Goal: Information Seeking & Learning: Check status

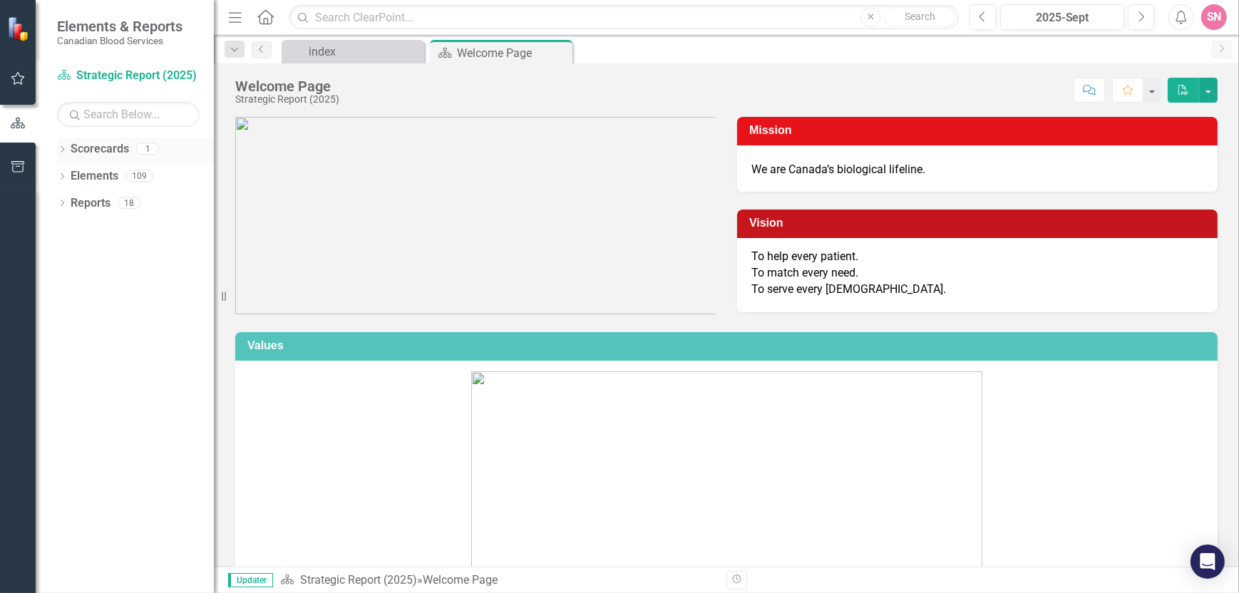
click at [112, 154] on link "Scorecards" at bounding box center [100, 149] width 58 height 16
click at [121, 76] on link "Scorecard Strategic Report (2025)" at bounding box center [128, 76] width 143 height 16
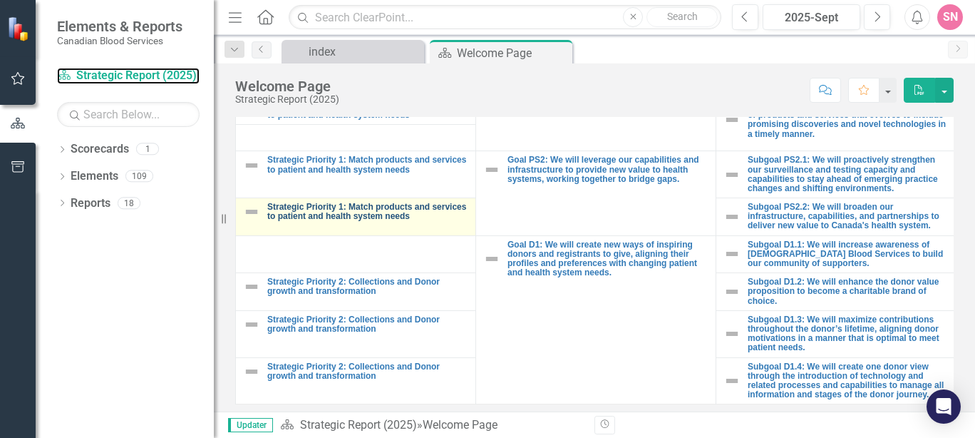
scroll to position [611, 0]
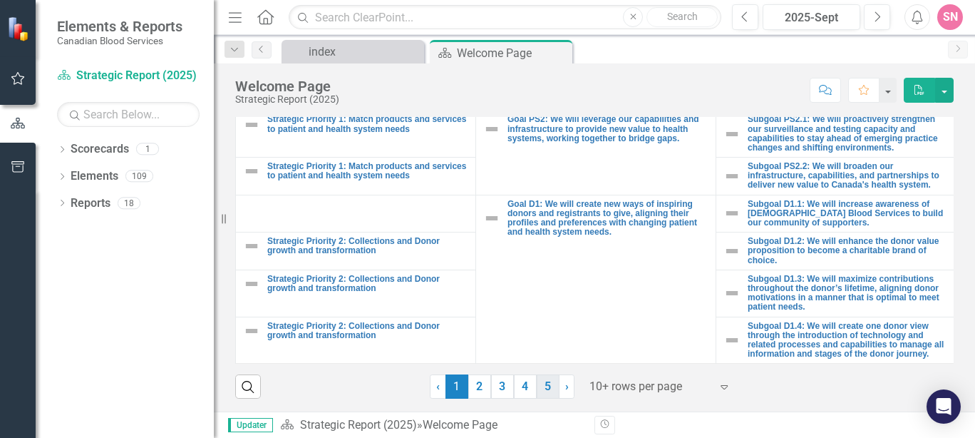
click at [539, 383] on link "5" at bounding box center [548, 386] width 23 height 24
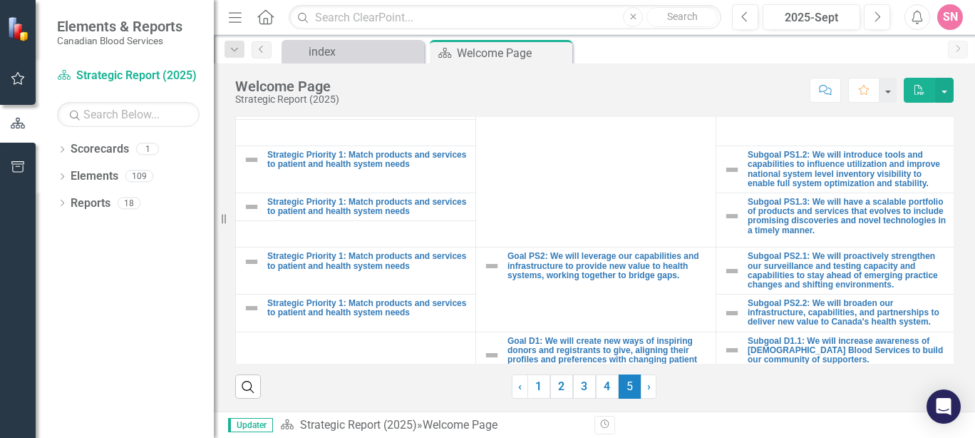
scroll to position [535, 0]
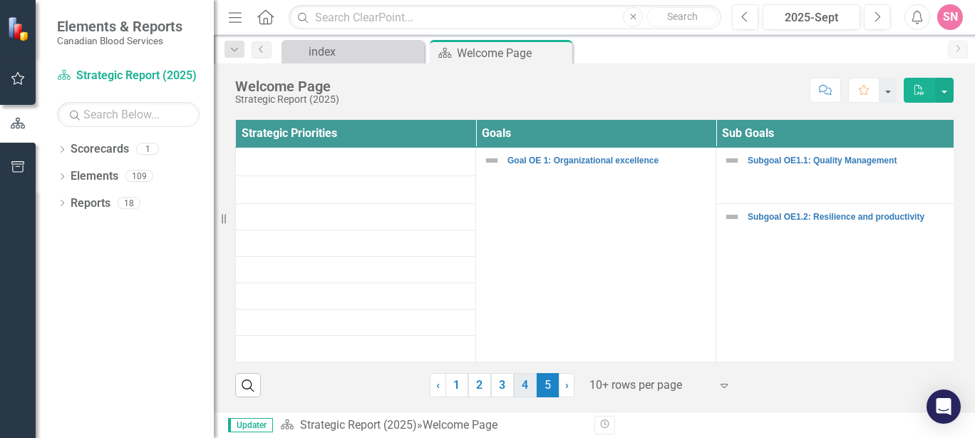
click at [520, 389] on link "4" at bounding box center [525, 385] width 23 height 24
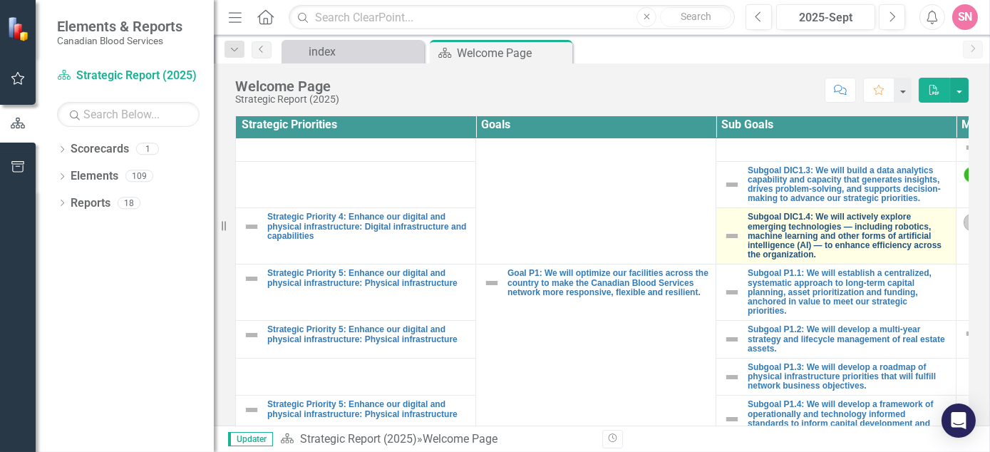
scroll to position [0, 0]
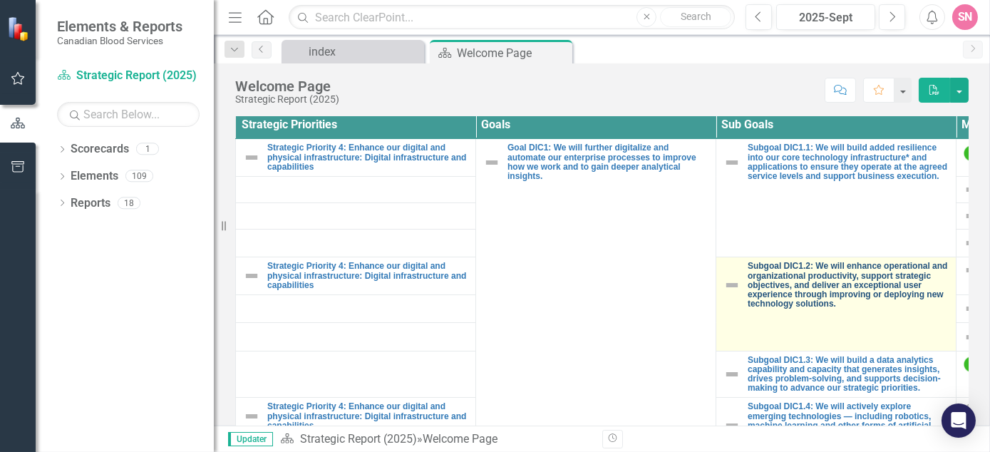
click at [823, 275] on link "Subgoal DIC1.2: We will enhance operational and organizational productivity, su…" at bounding box center [848, 285] width 201 height 47
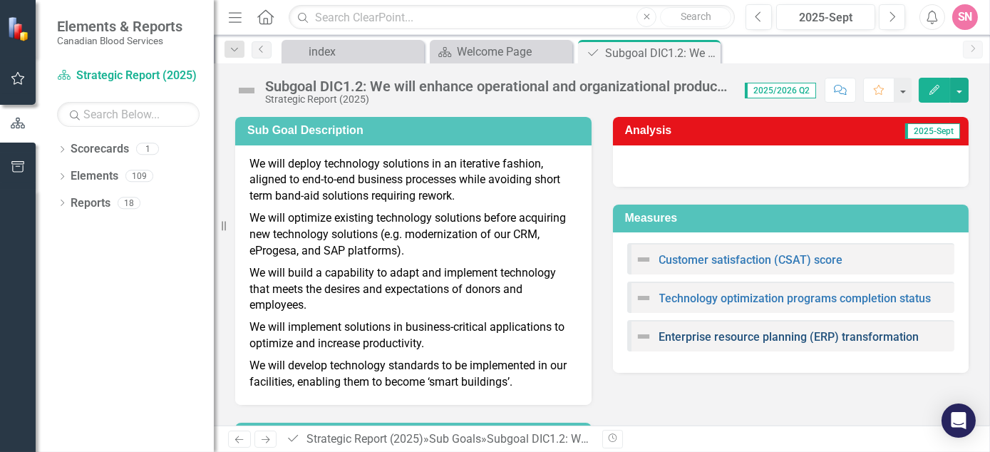
click at [797, 336] on link "Enterprise resource planning (ERP) transformation" at bounding box center [789, 337] width 260 height 14
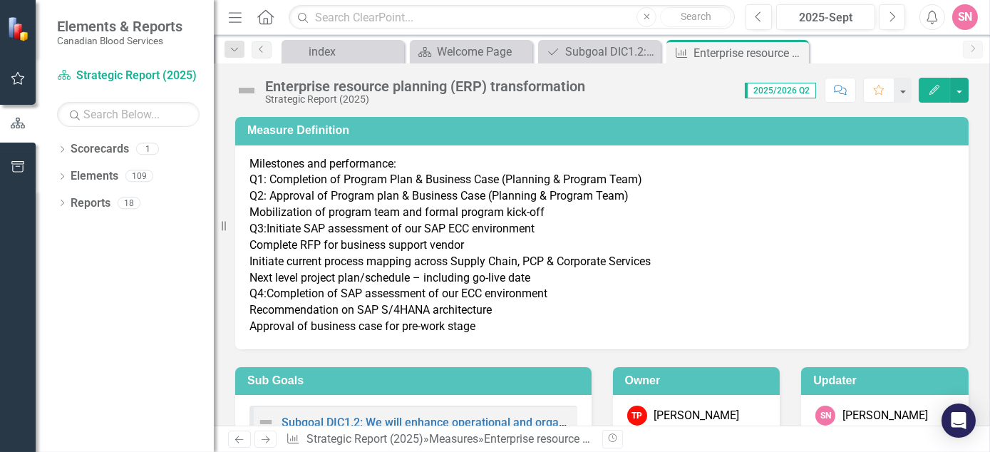
scroll to position [133, 0]
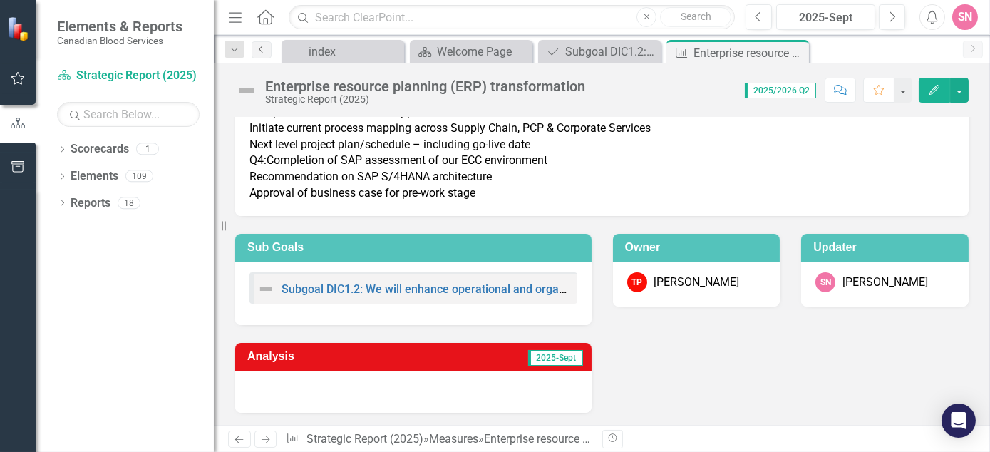
click at [262, 49] on icon "Previous" at bounding box center [261, 49] width 11 height 9
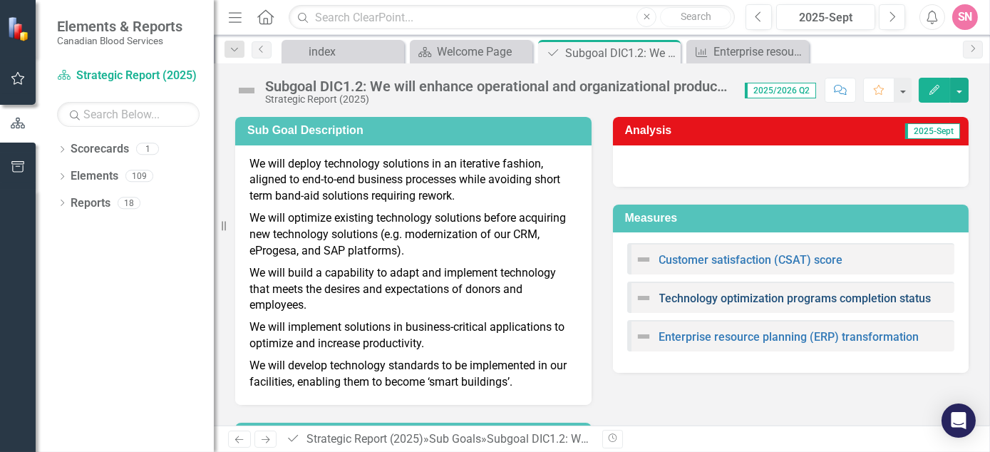
click at [717, 297] on link "Technology optimization programs completion status" at bounding box center [795, 299] width 272 height 14
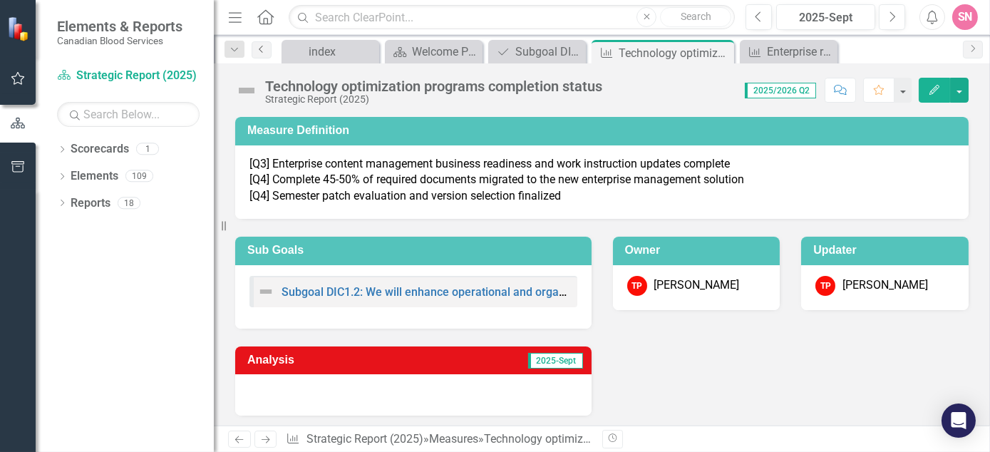
click at [257, 46] on icon "Previous" at bounding box center [261, 49] width 11 height 9
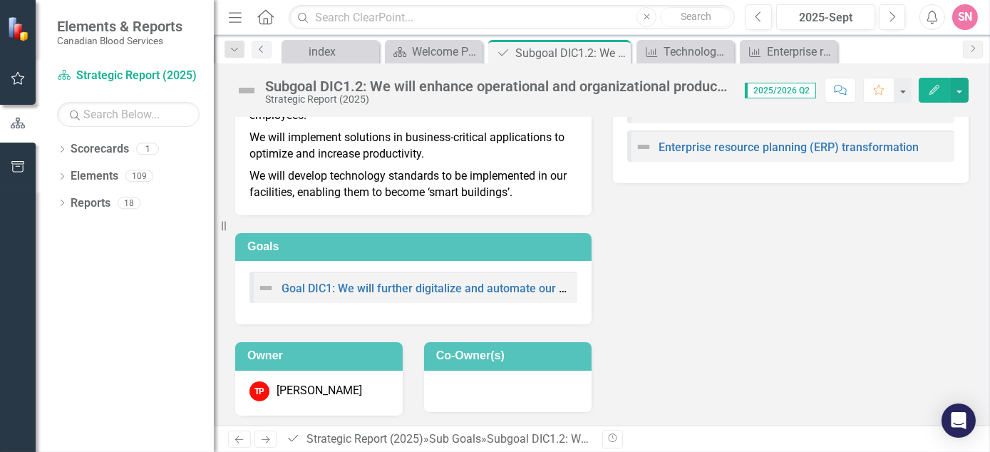
scroll to position [192, 0]
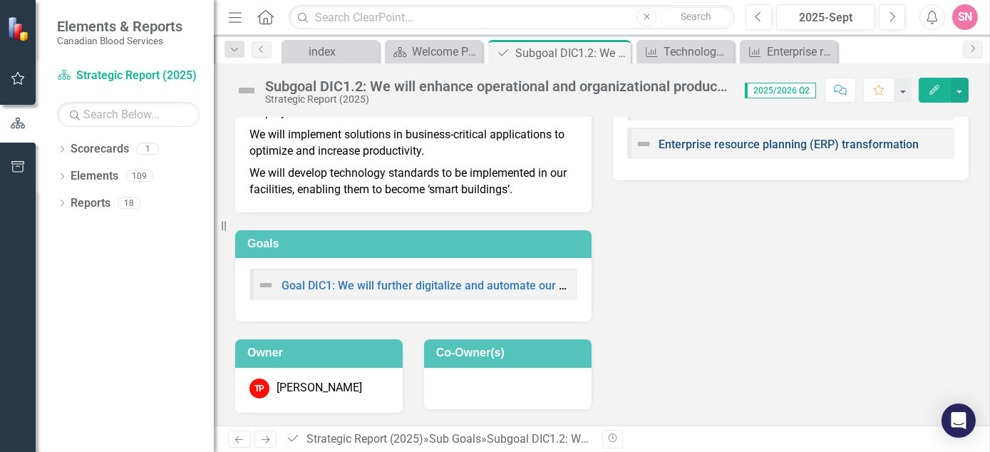
click at [736, 143] on link "Enterprise resource planning (ERP) transformation" at bounding box center [789, 145] width 260 height 14
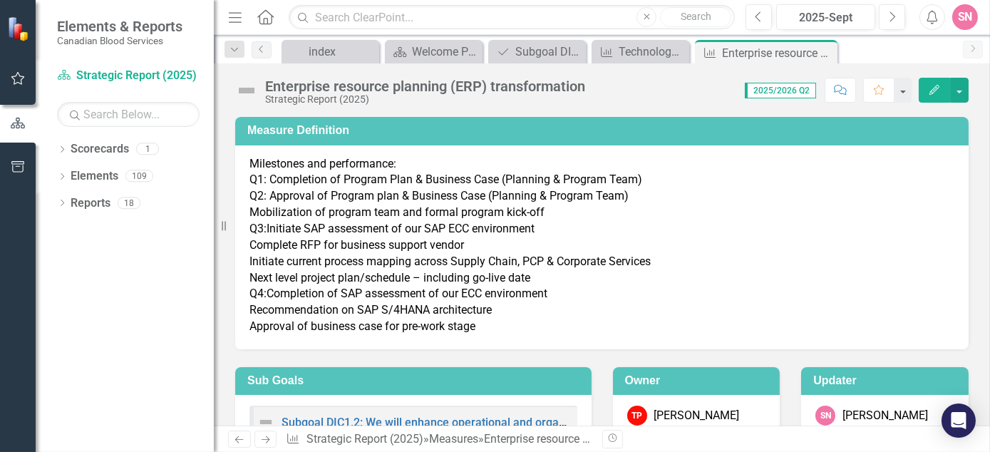
scroll to position [133, 0]
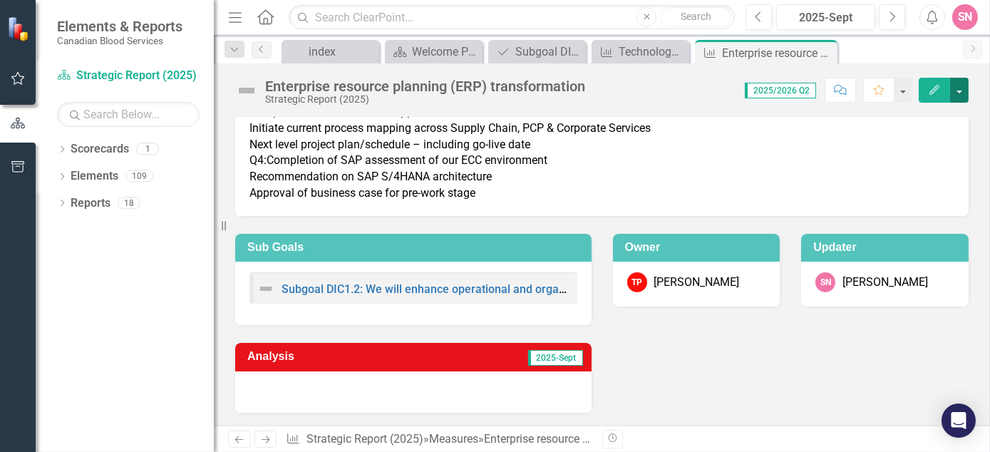
click at [958, 84] on button "button" at bounding box center [959, 90] width 19 height 25
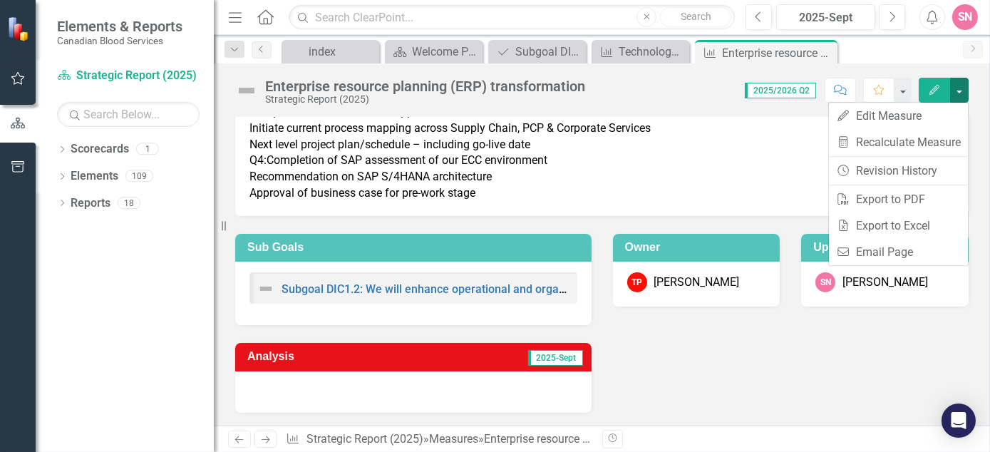
scroll to position [0, 0]
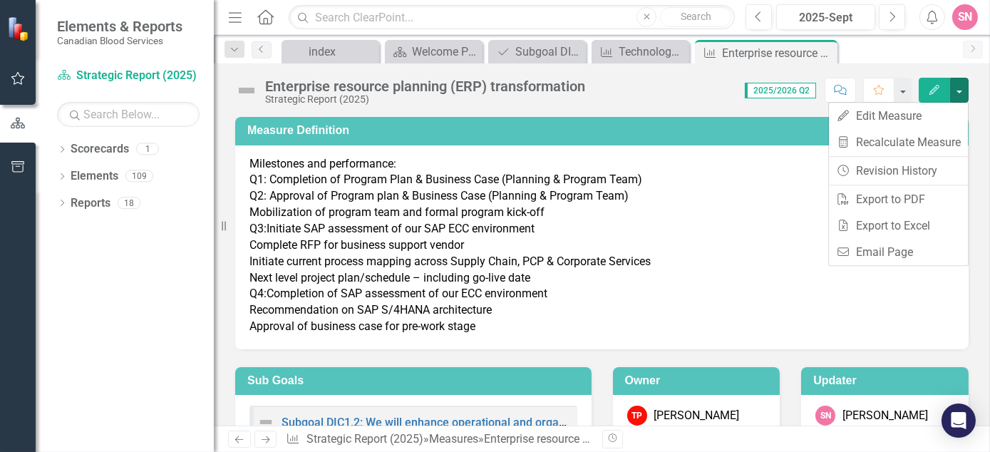
click at [741, 230] on p "Milestones and performance: Q1: Completion of Program Plan & Business Case (Pla…" at bounding box center [601, 245] width 705 height 179
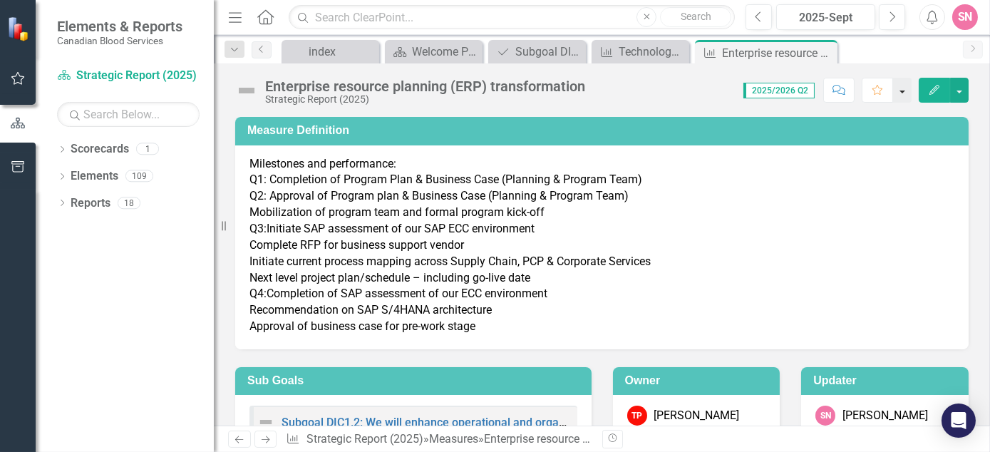
click at [906, 90] on button "button" at bounding box center [902, 90] width 19 height 25
click at [892, 46] on div "index Close Scorecard Welcome Page Close Sub Goals Subgoal DIC1.2: We will enha…" at bounding box center [617, 51] width 677 height 23
click at [844, 91] on icon "Comment" at bounding box center [840, 90] width 13 height 10
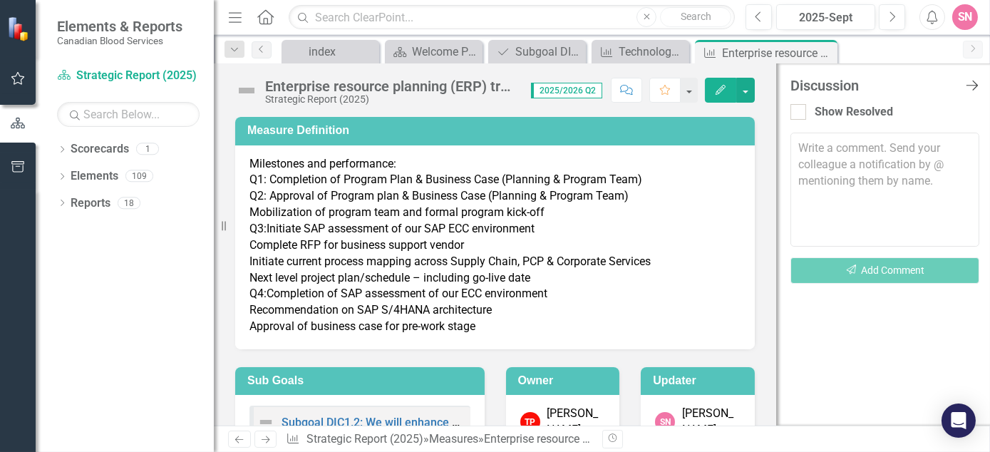
click at [974, 86] on icon at bounding box center [972, 86] width 12 height 10
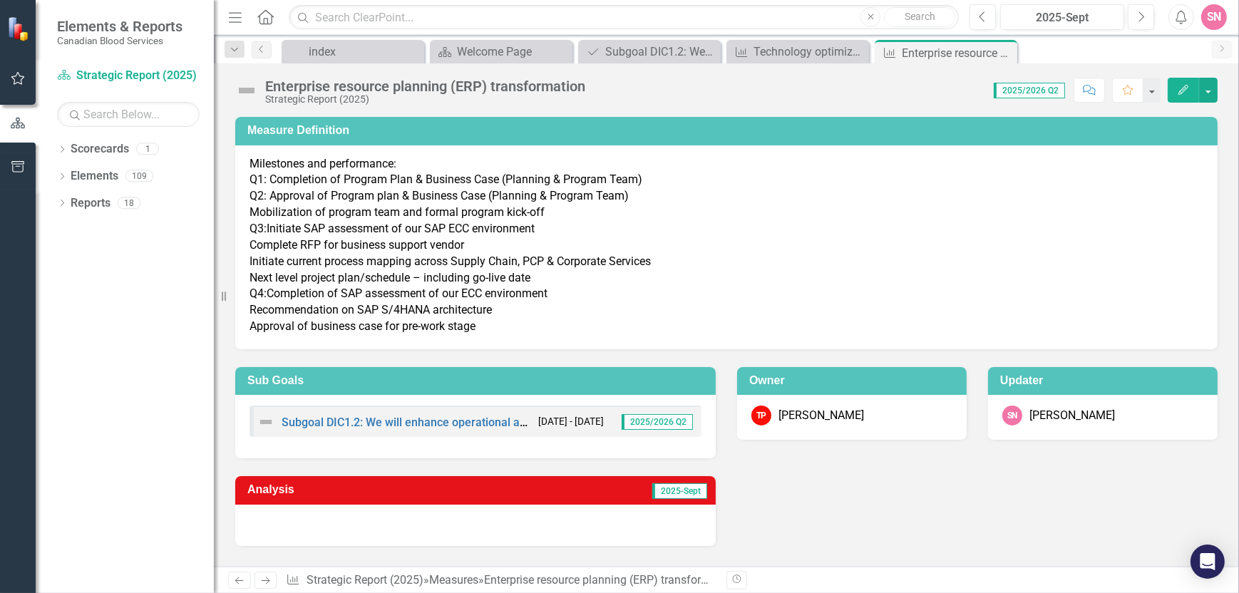
click at [571, 527] on div at bounding box center [475, 525] width 480 height 41
click at [575, 497] on td "2025-Sept" at bounding box center [583, 492] width 252 height 24
click at [555, 517] on div at bounding box center [475, 525] width 480 height 41
click at [676, 489] on span "2025-Sept" at bounding box center [679, 491] width 55 height 16
click at [1210, 91] on button "button" at bounding box center [1208, 90] width 19 height 25
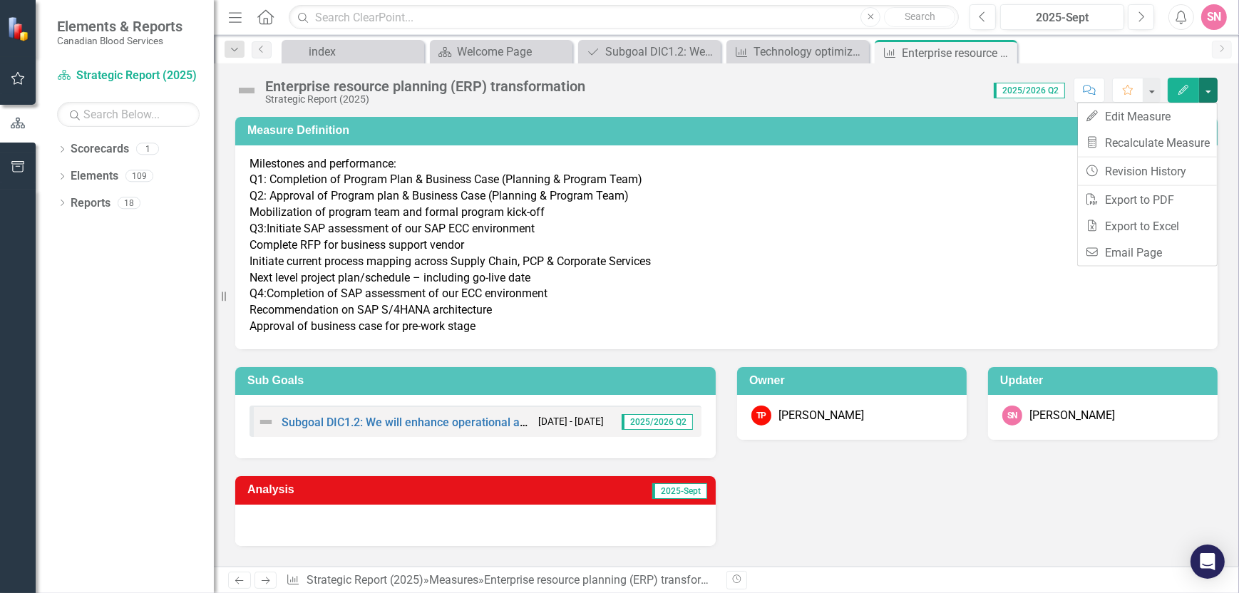
click at [930, 517] on div "Analysis 2025-Sept" at bounding box center [727, 502] width 1004 height 88
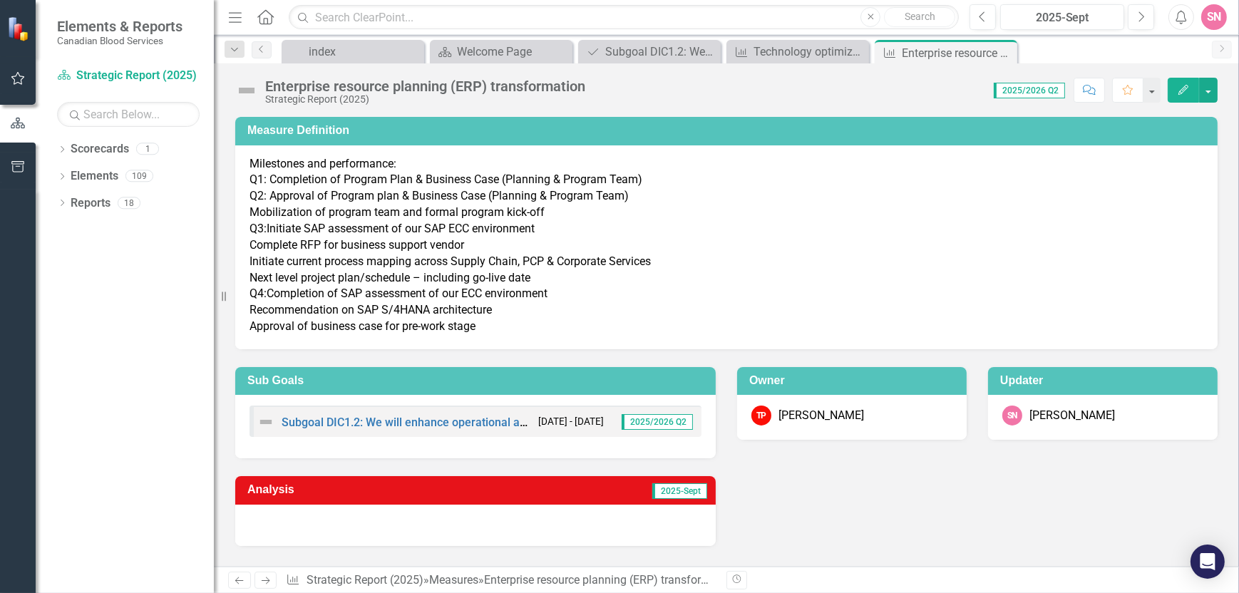
click at [405, 521] on div at bounding box center [475, 525] width 480 height 41
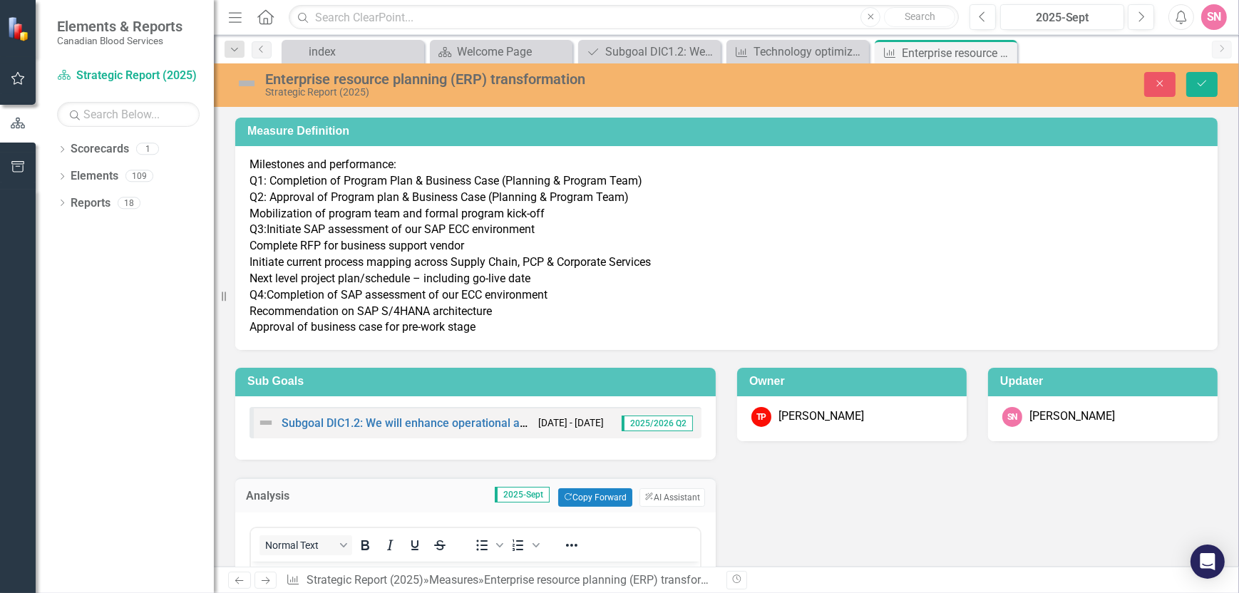
click at [264, 420] on img at bounding box center [265, 422] width 17 height 17
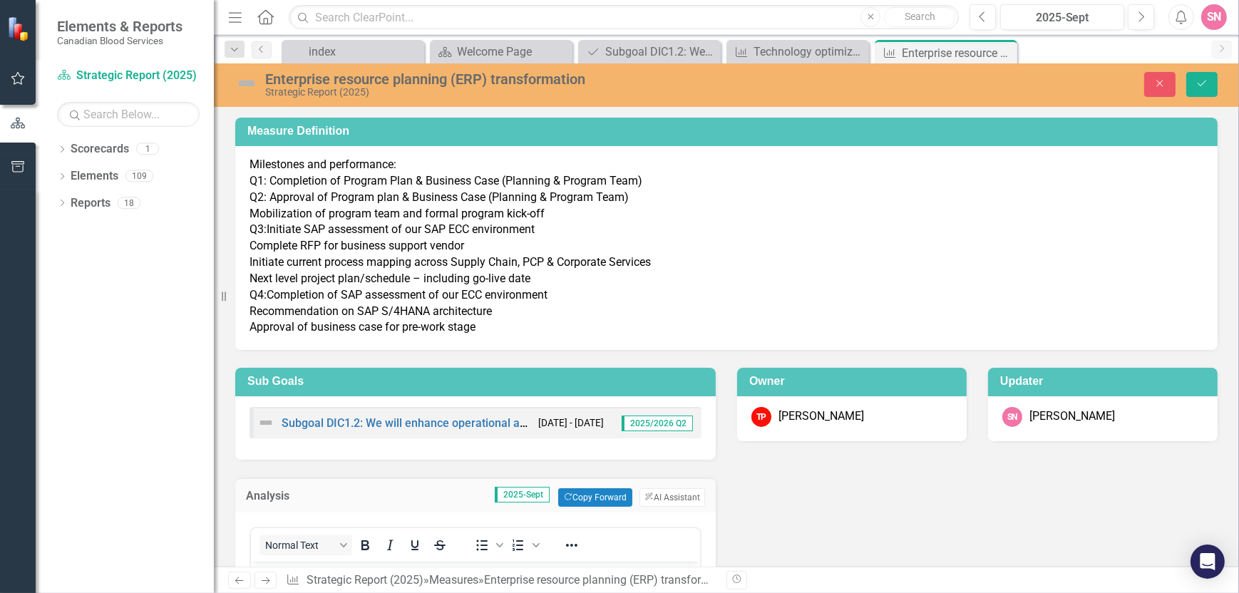
click at [264, 420] on img at bounding box center [265, 422] width 17 height 17
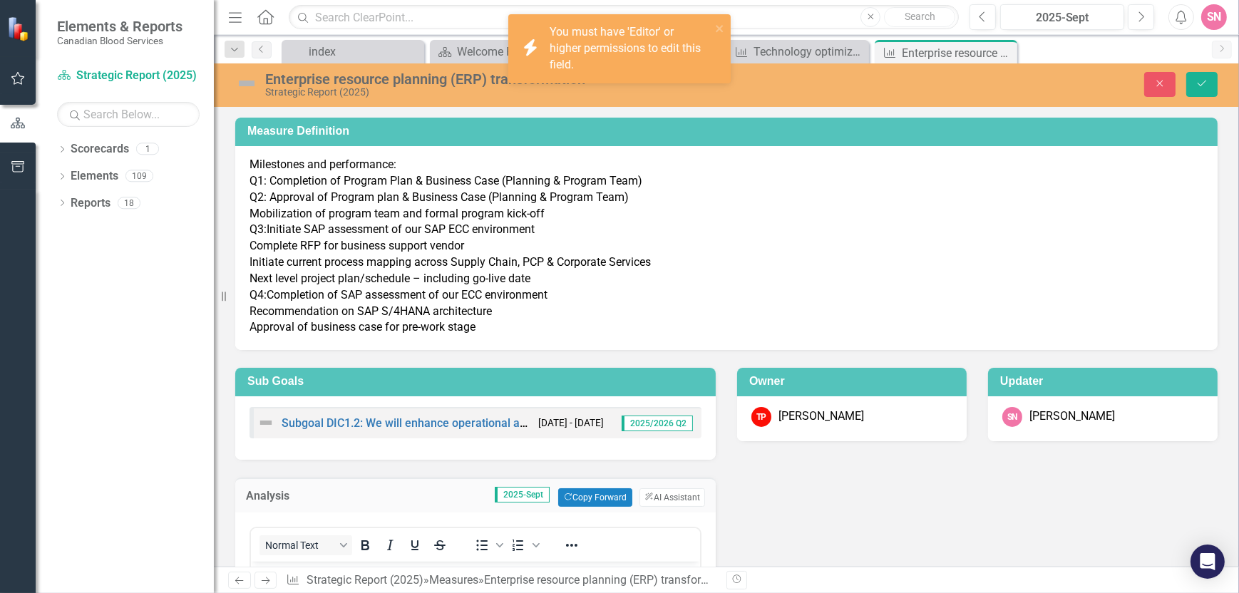
click at [264, 420] on img at bounding box center [265, 422] width 17 height 17
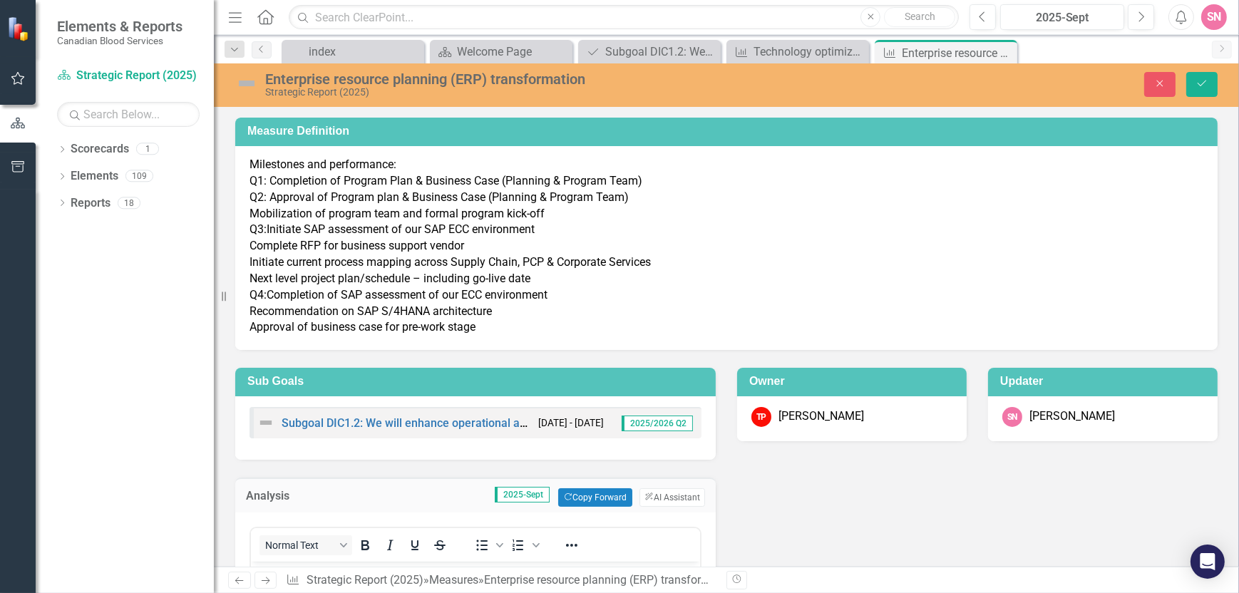
click at [267, 423] on img at bounding box center [265, 422] width 17 height 17
click at [652, 418] on span "2025/2026 Q2" at bounding box center [657, 424] width 71 height 16
click at [269, 423] on img at bounding box center [265, 422] width 17 height 17
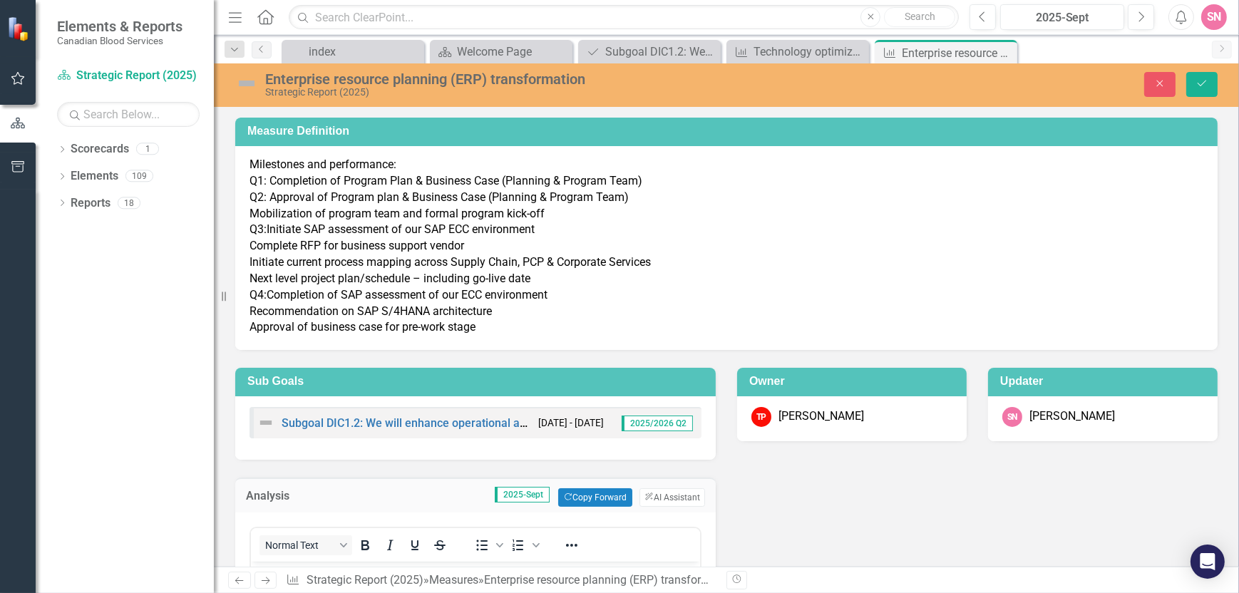
click at [649, 425] on span "2025/2026 Q2" at bounding box center [657, 424] width 71 height 16
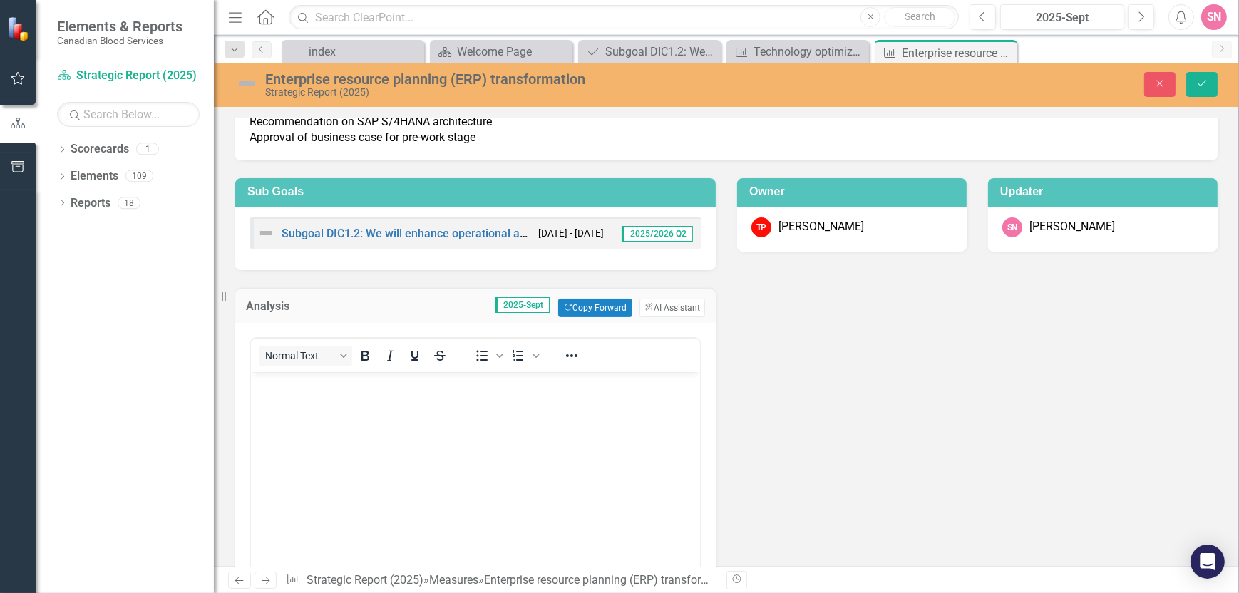
click at [520, 304] on span "2025-Sept" at bounding box center [522, 305] width 55 height 16
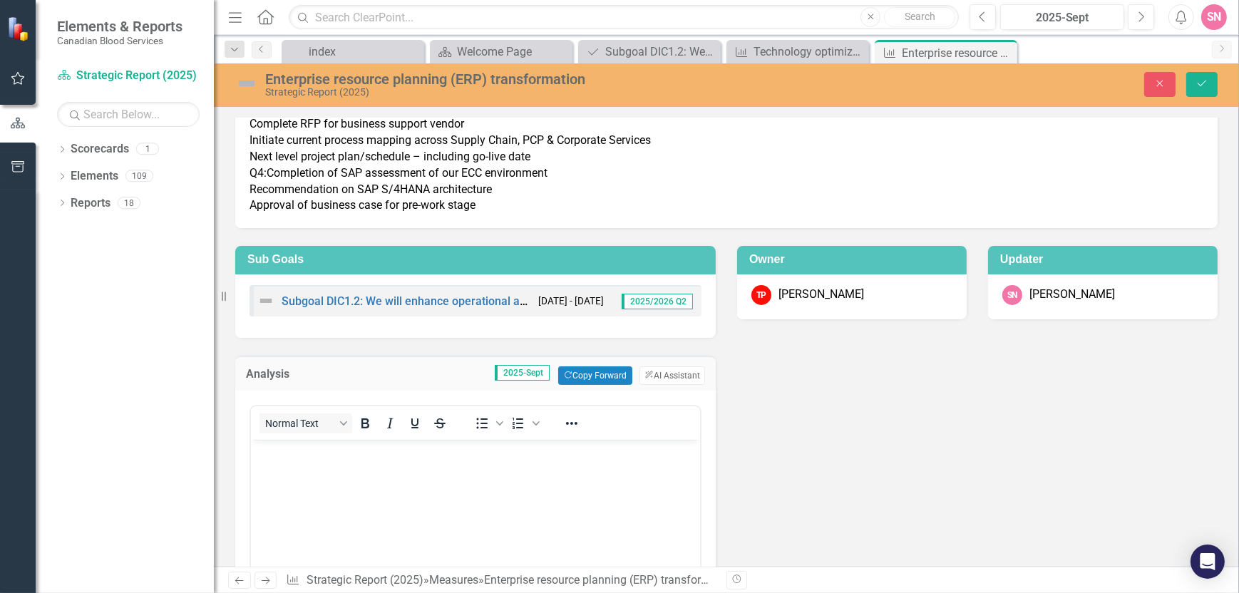
scroll to position [0, 0]
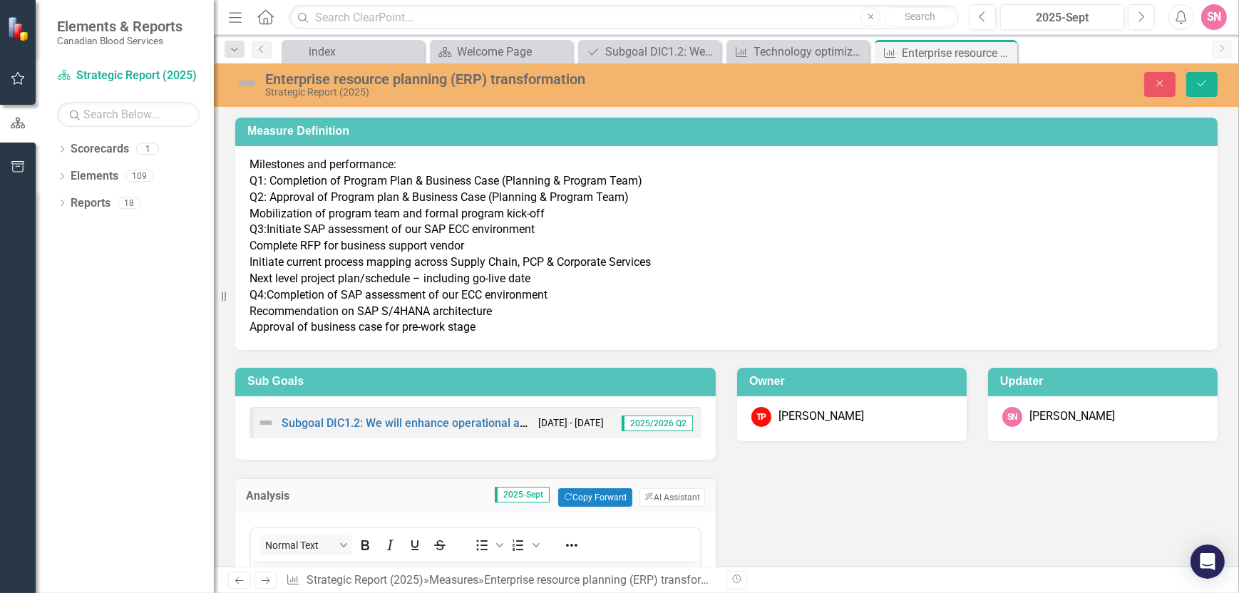
click at [667, 422] on span "2025/2026 Q2" at bounding box center [657, 424] width 71 height 16
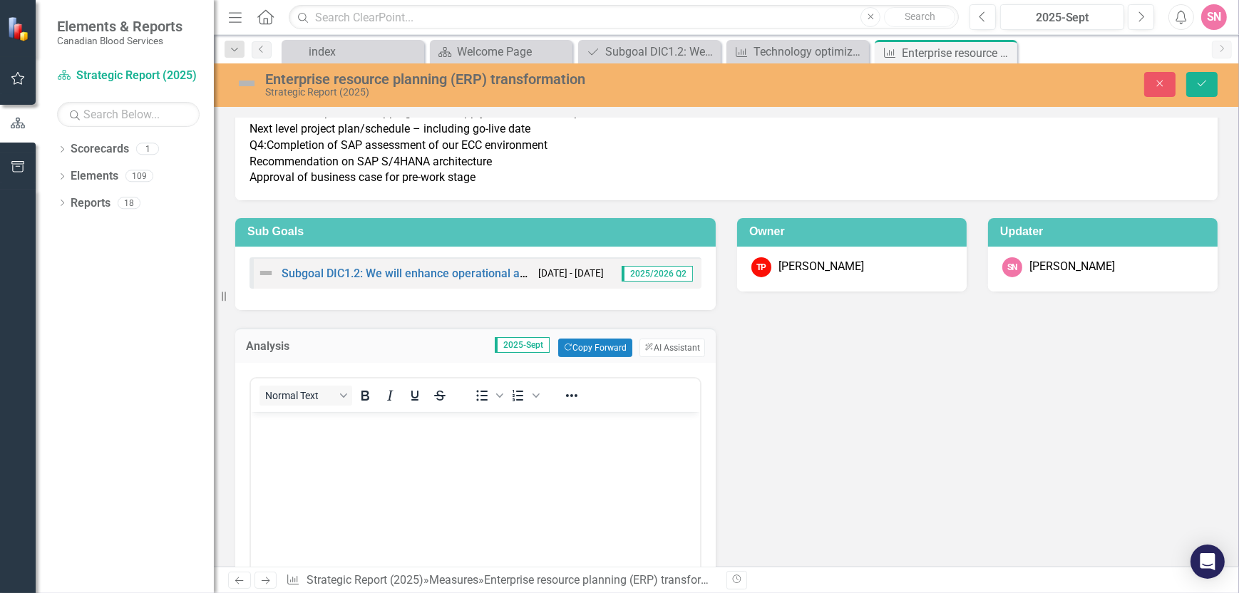
scroll to position [190, 0]
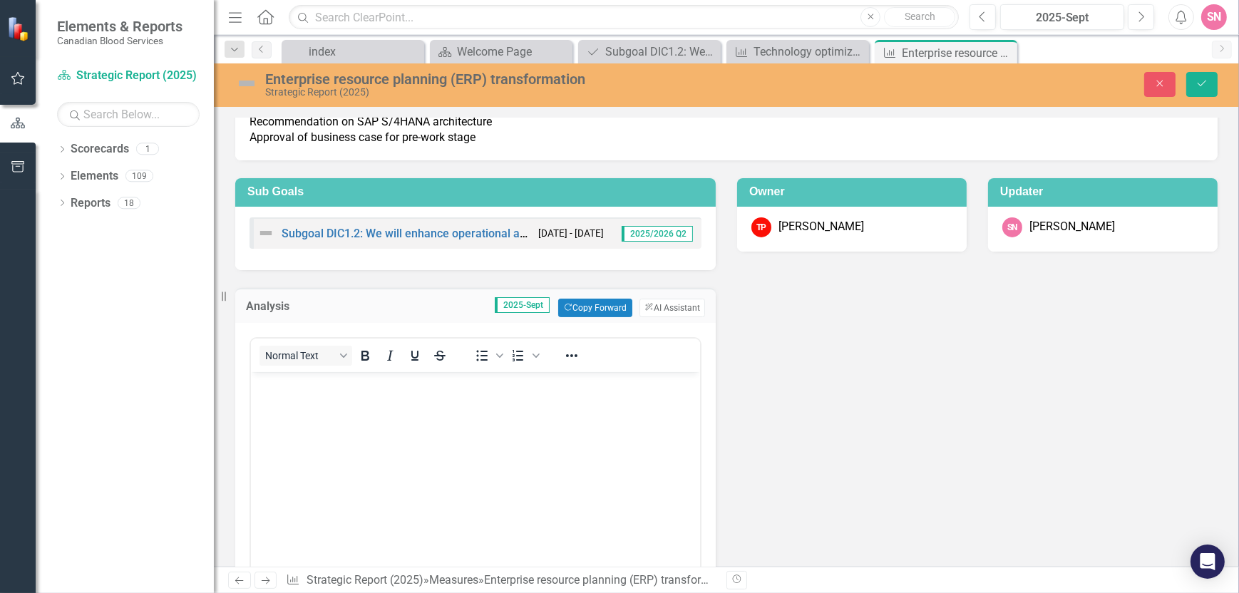
click at [520, 304] on span "2025-Sept" at bounding box center [522, 305] width 55 height 16
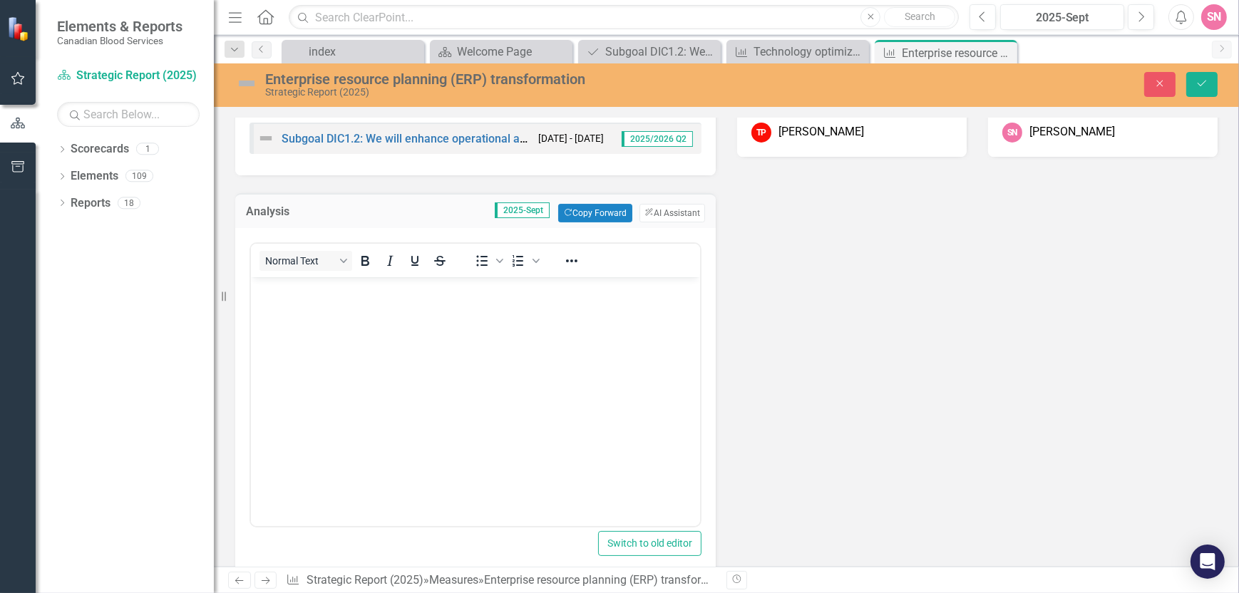
scroll to position [312, 0]
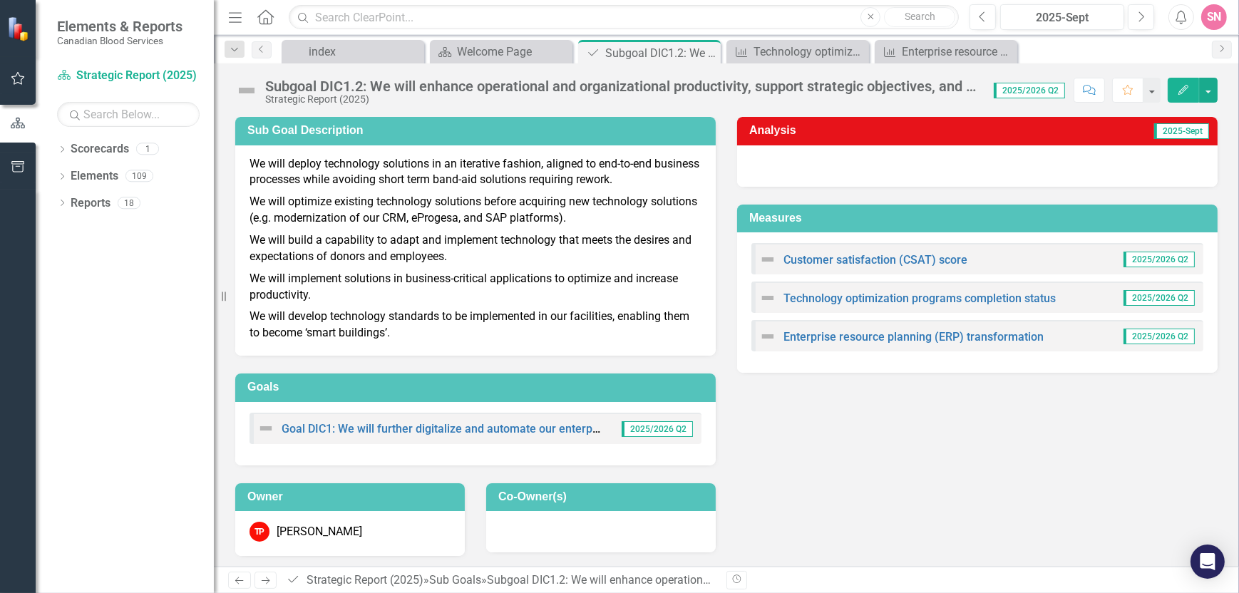
click at [759, 337] on img at bounding box center [767, 336] width 17 height 17
click at [761, 335] on img at bounding box center [767, 336] width 17 height 17
click at [892, 339] on link "Enterprise resource planning (ERP) transformation" at bounding box center [913, 337] width 260 height 14
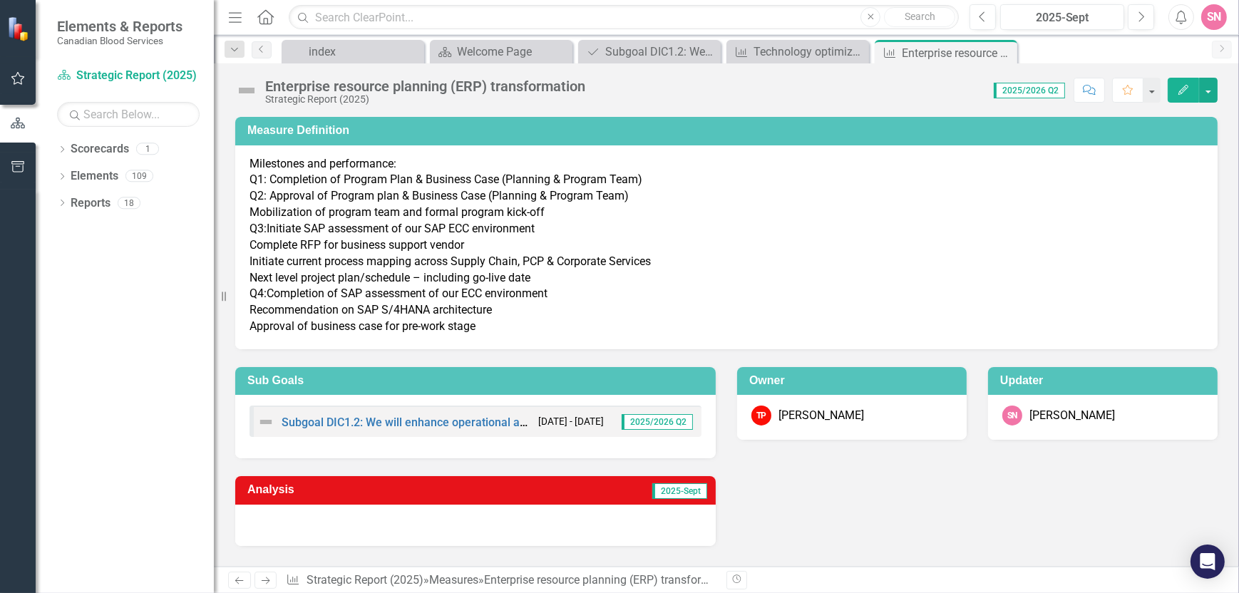
click at [854, 517] on div "Analysis 2025-Sept" at bounding box center [727, 502] width 1004 height 88
click at [1223, 9] on div "SN" at bounding box center [1214, 17] width 26 height 26
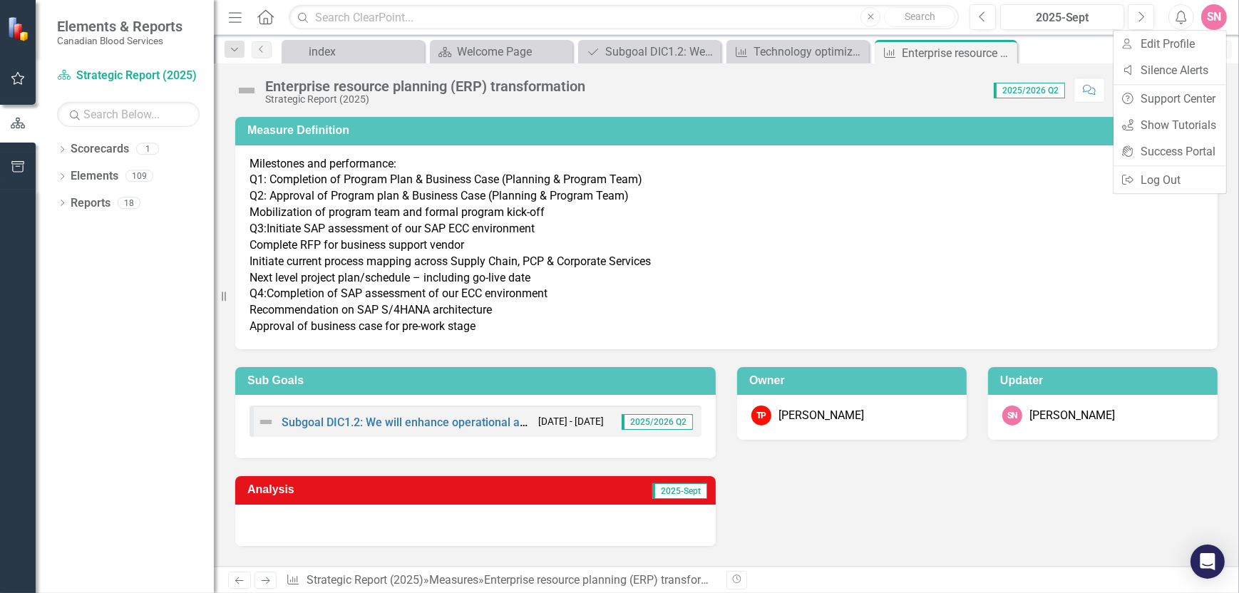
click at [846, 161] on p "Milestones and performance: Q1: Completion of Program Plan & Business Case (Pla…" at bounding box center [726, 245] width 954 height 179
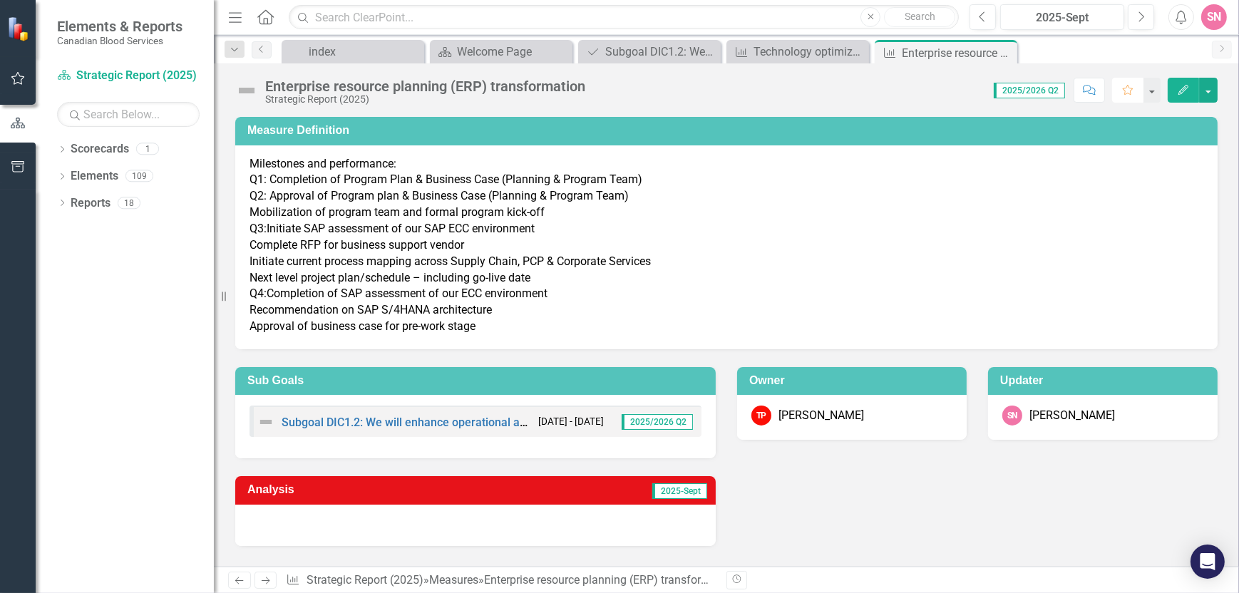
click at [1127, 86] on icon "Favorite" at bounding box center [1127, 90] width 13 height 10
click at [1218, 19] on div "SN" at bounding box center [1214, 17] width 26 height 26
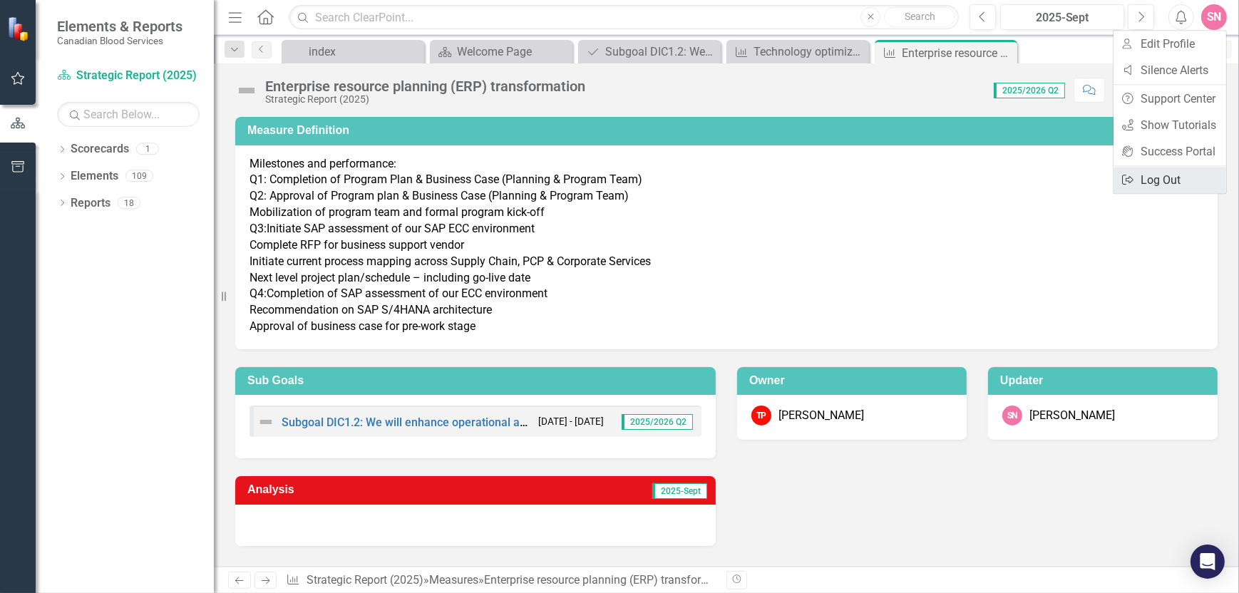
click at [1143, 177] on link "Logout Log Out" at bounding box center [1169, 180] width 113 height 26
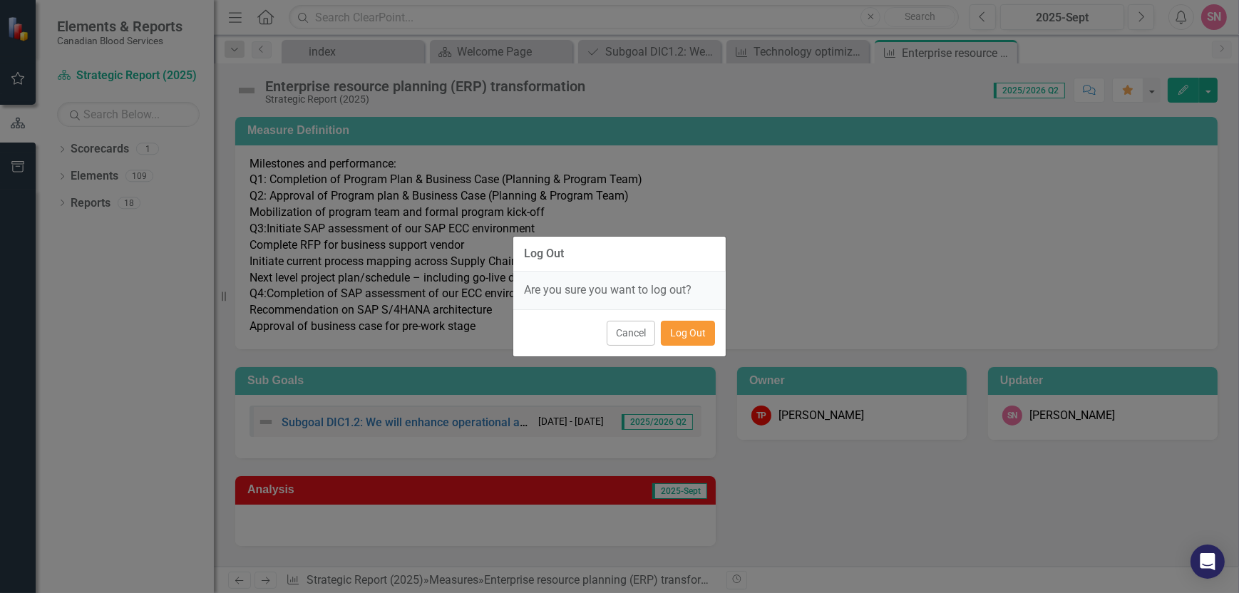
click at [686, 332] on button "Log Out" at bounding box center [688, 333] width 54 height 25
